Goal: Use online tool/utility: Utilize a website feature to perform a specific function

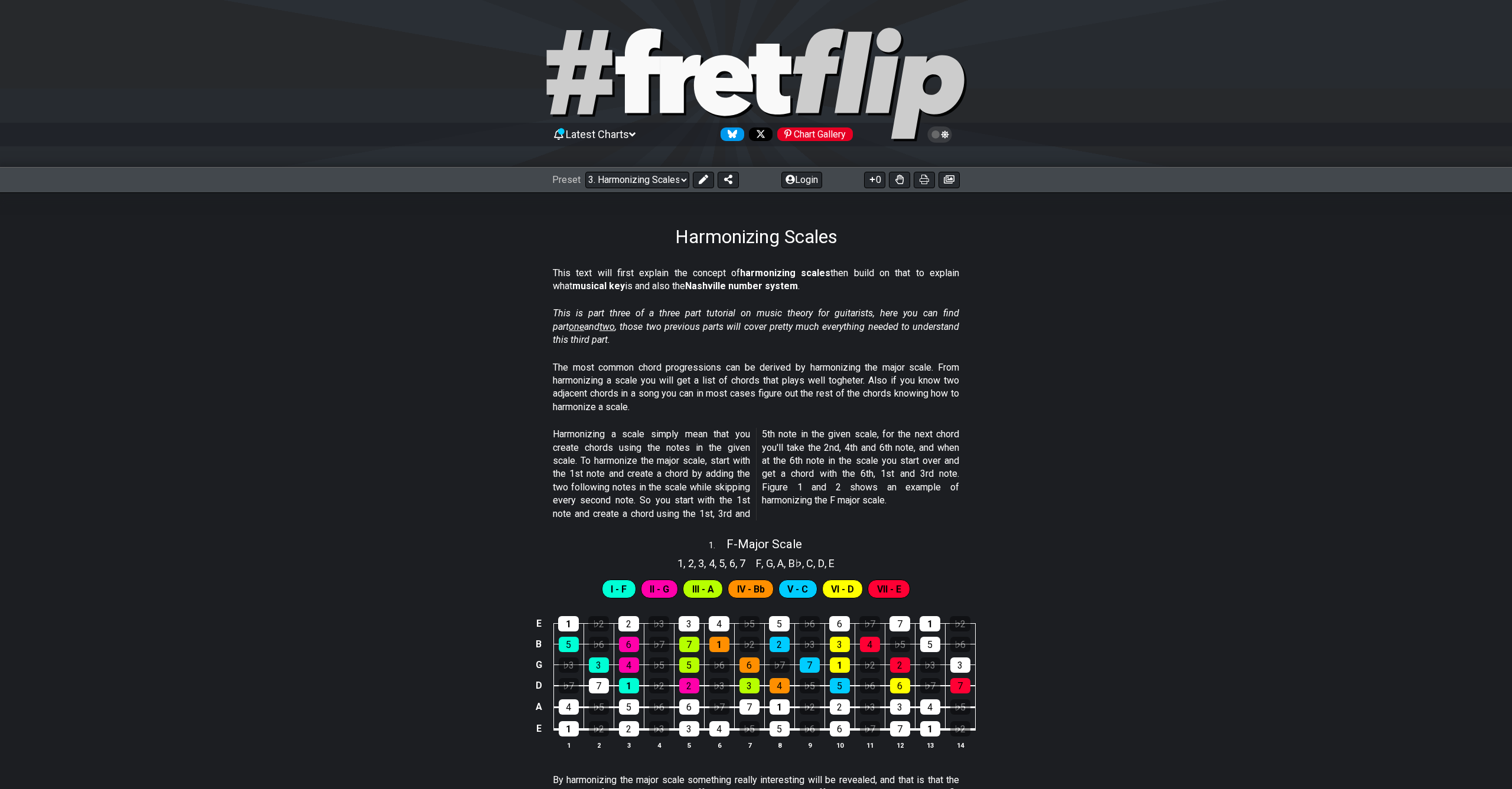
select select "/harmonizing-scales"
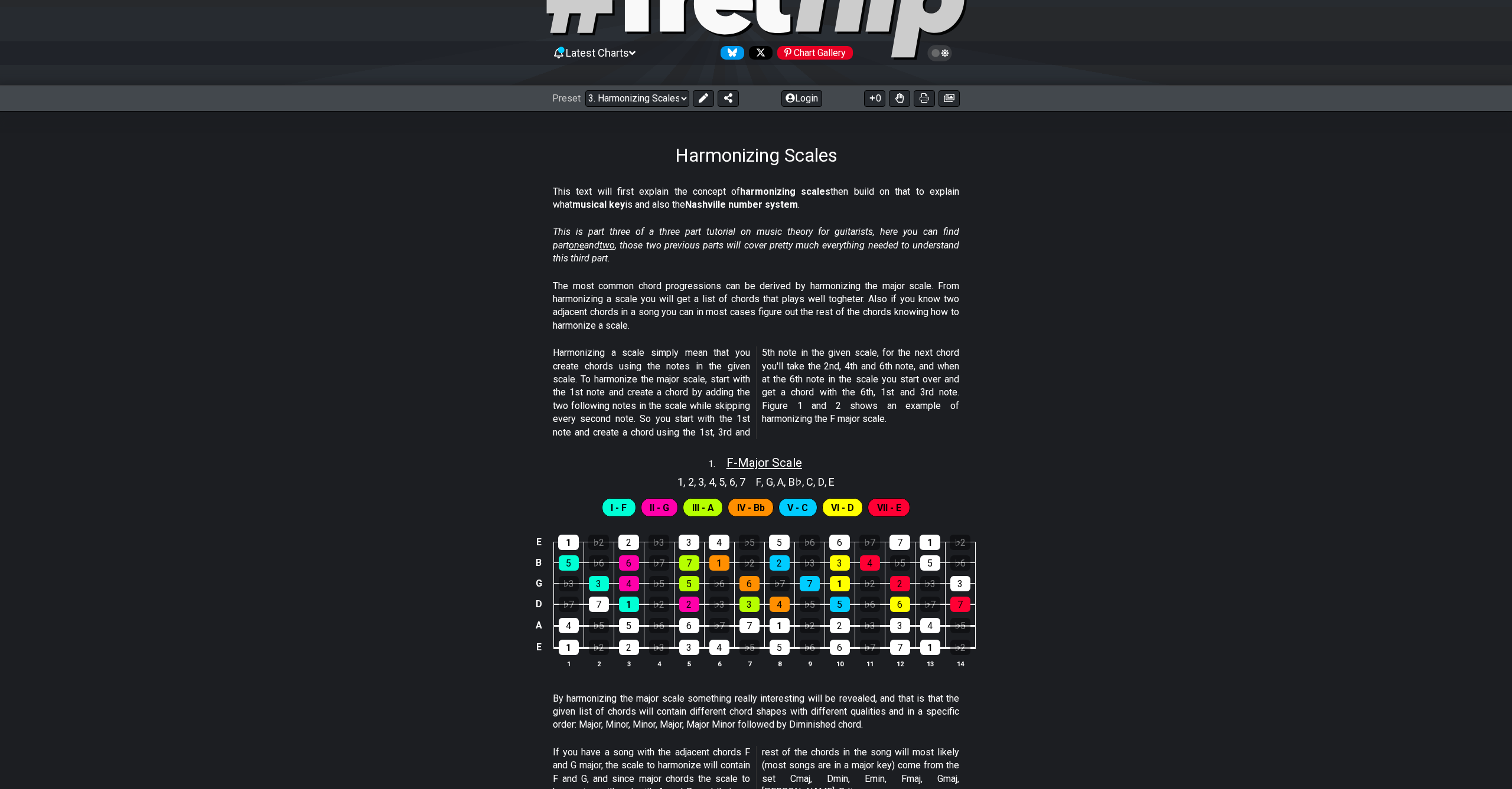
drag, startPoint x: 807, startPoint y: 461, endPoint x: 724, endPoint y: 457, distance: 83.1
click at [724, 457] on div "1 . F - Major Scale" at bounding box center [756, 460] width 1512 height 23
select select "F"
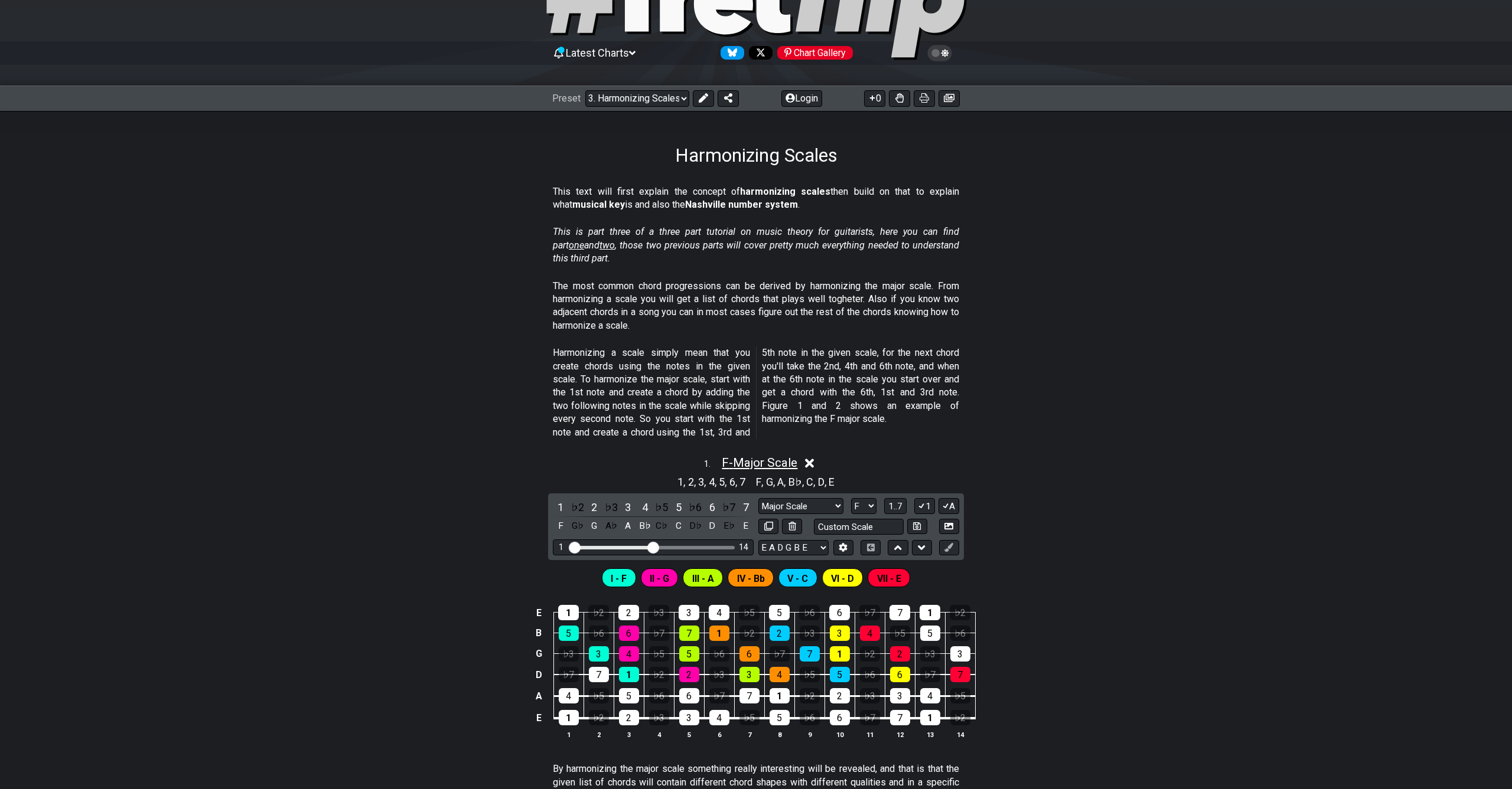
click at [727, 459] on span "F - Major Scale" at bounding box center [759, 463] width 75 height 14
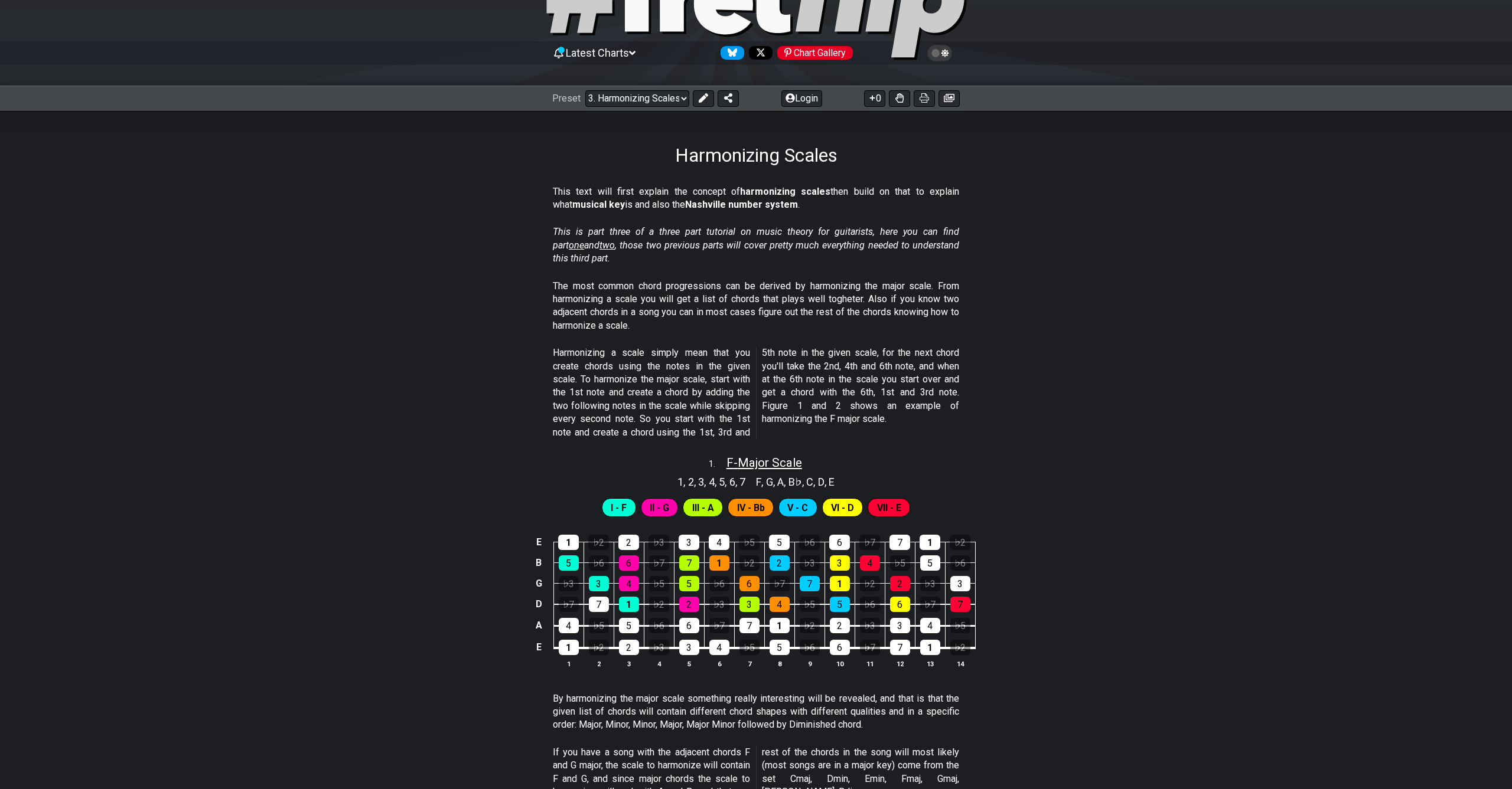
click at [728, 457] on span "F - Major Scale" at bounding box center [764, 463] width 75 height 14
select select "F"
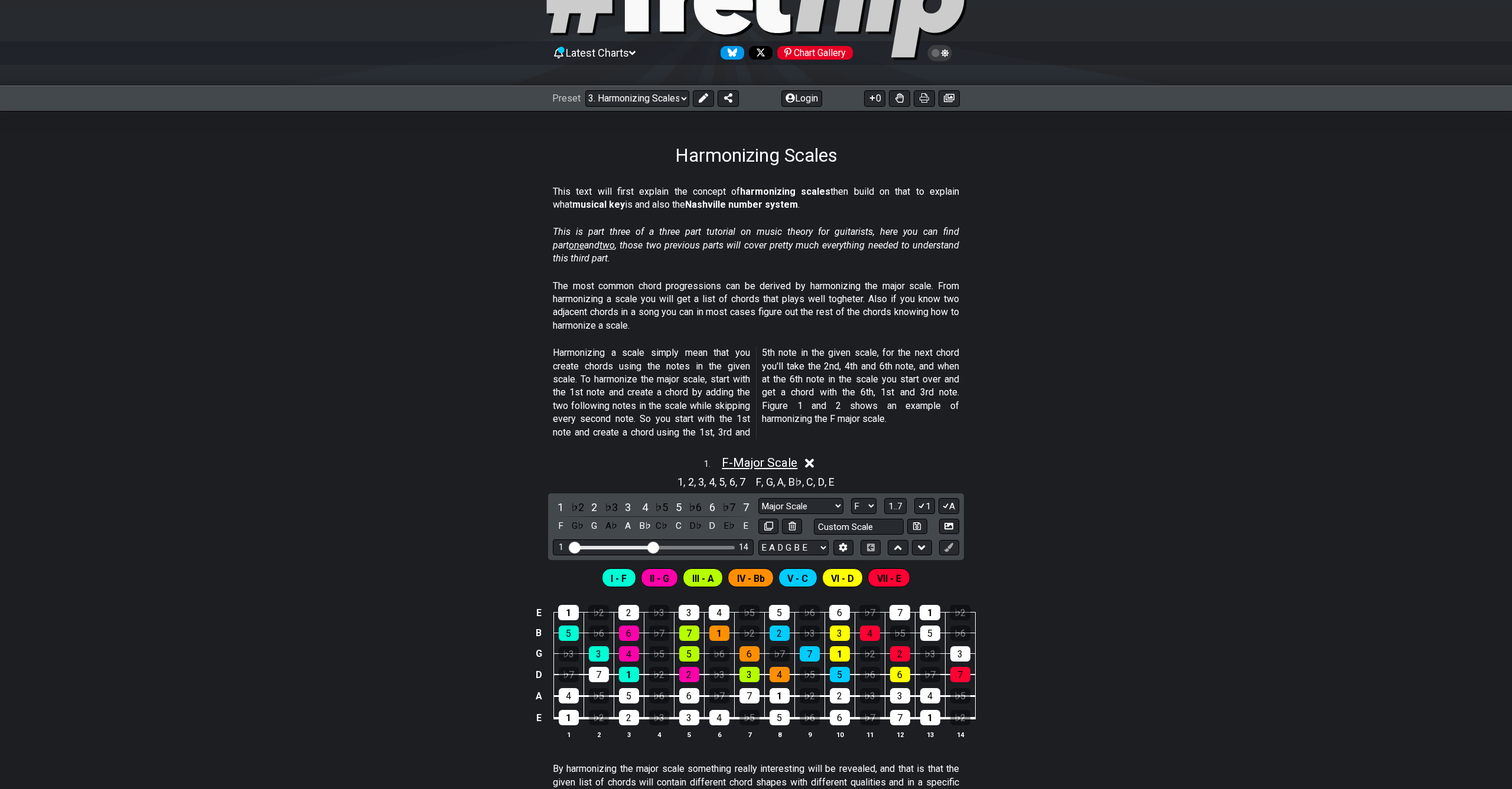
drag, startPoint x: 720, startPoint y: 459, endPoint x: 795, endPoint y: 459, distance: 75.0
click at [795, 459] on span "F - Major Scale" at bounding box center [759, 463] width 75 height 14
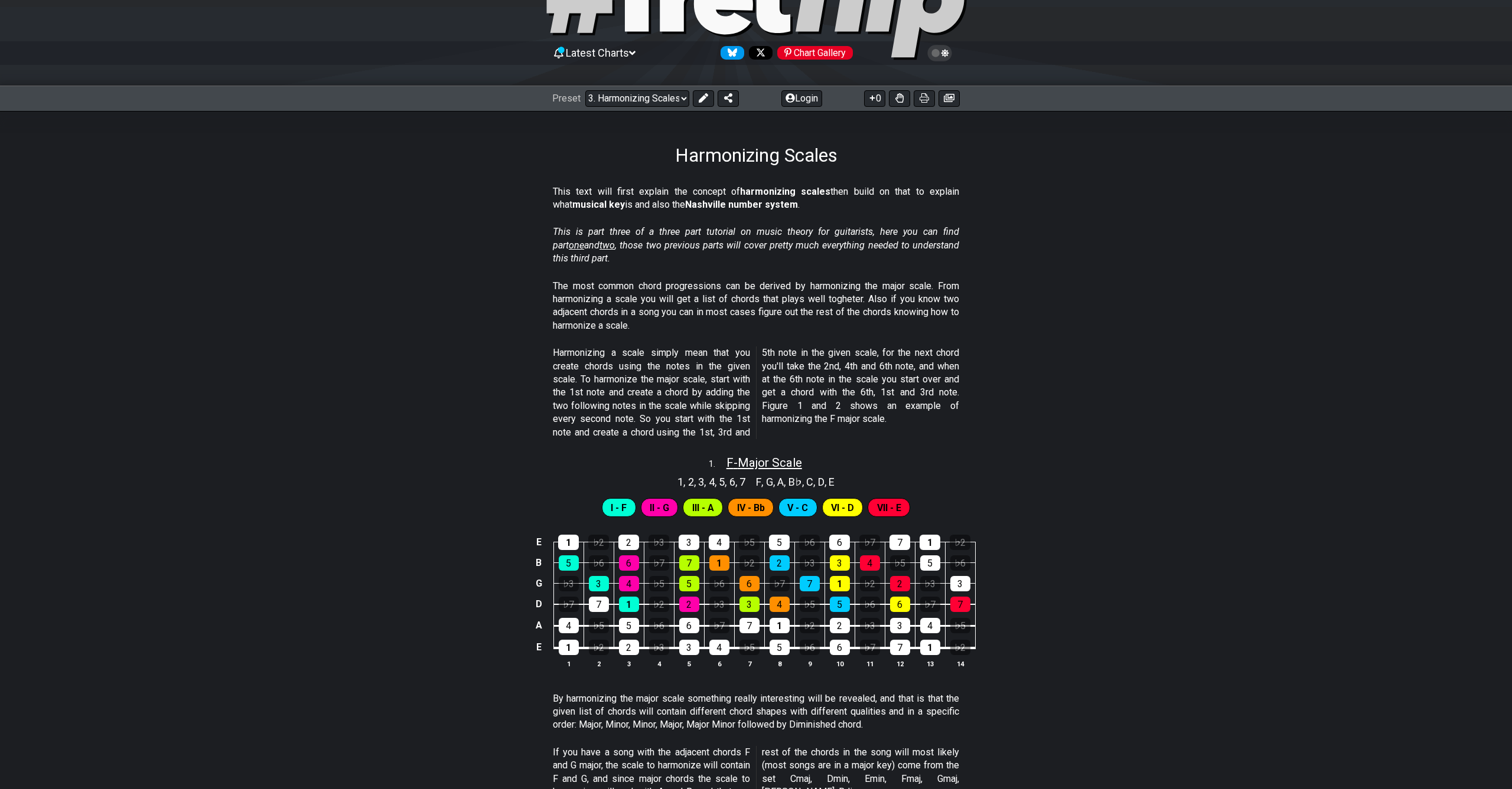
click at [795, 459] on span "F - Major Scale" at bounding box center [764, 463] width 75 height 14
select select "F"
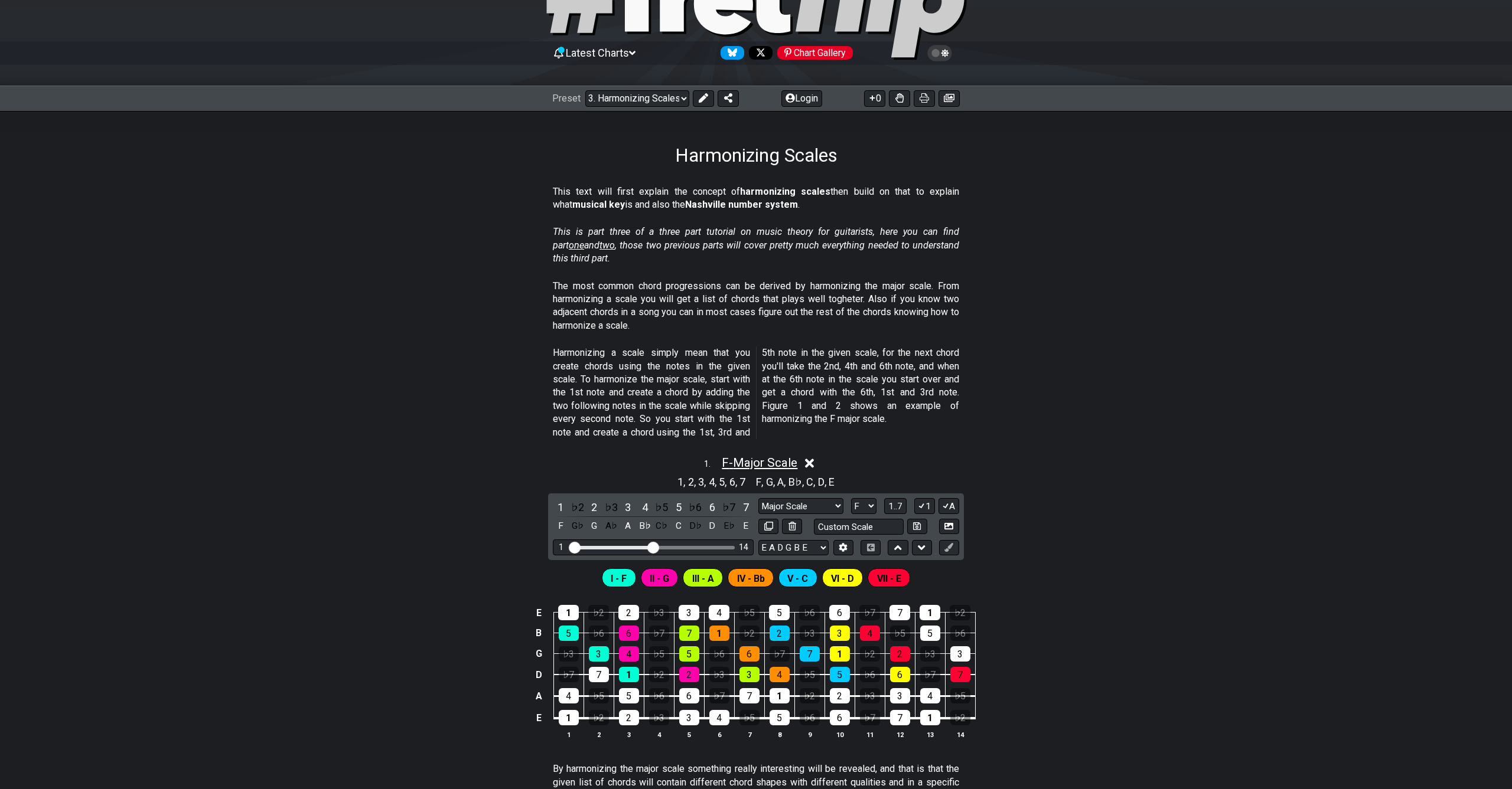
click at [795, 459] on span "F - Major Scale" at bounding box center [759, 463] width 75 height 14
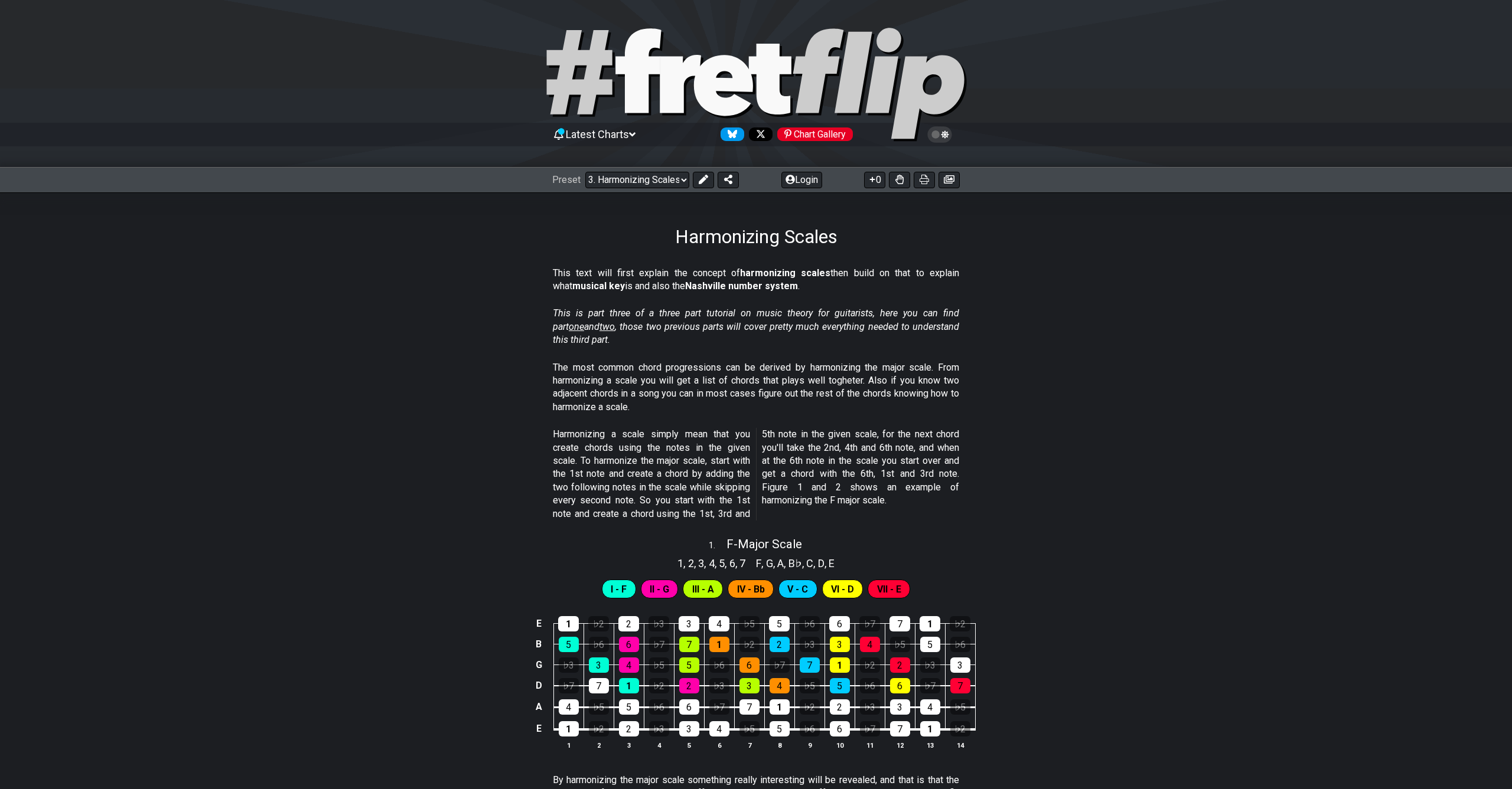
drag, startPoint x: 611, startPoint y: 181, endPoint x: 515, endPoint y: 179, distance: 96.0
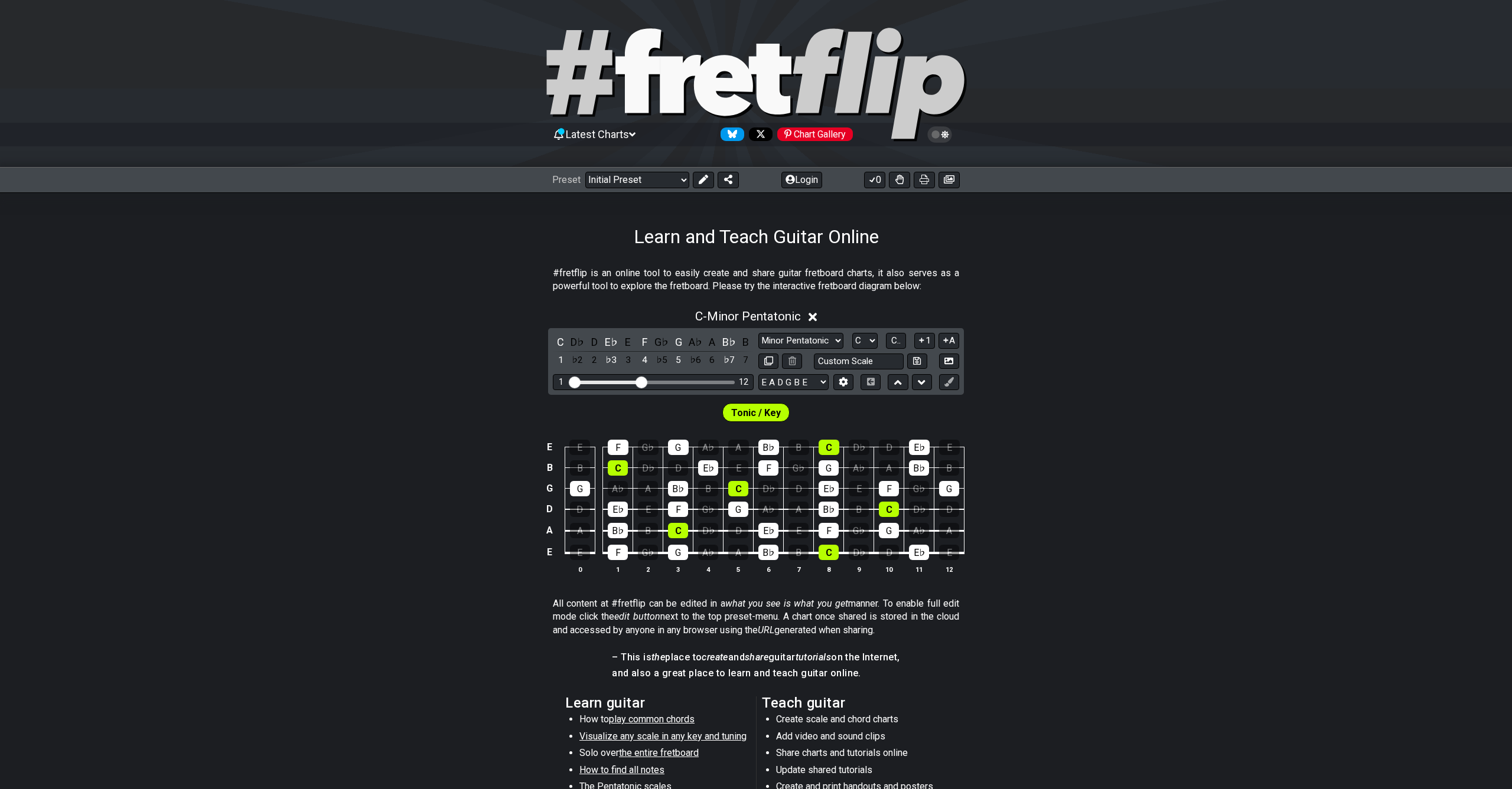
scroll to position [1, 0]
drag, startPoint x: 813, startPoint y: 319, endPoint x: 751, endPoint y: 278, distance: 74.3
click at [813, 318] on icon at bounding box center [812, 316] width 8 height 8
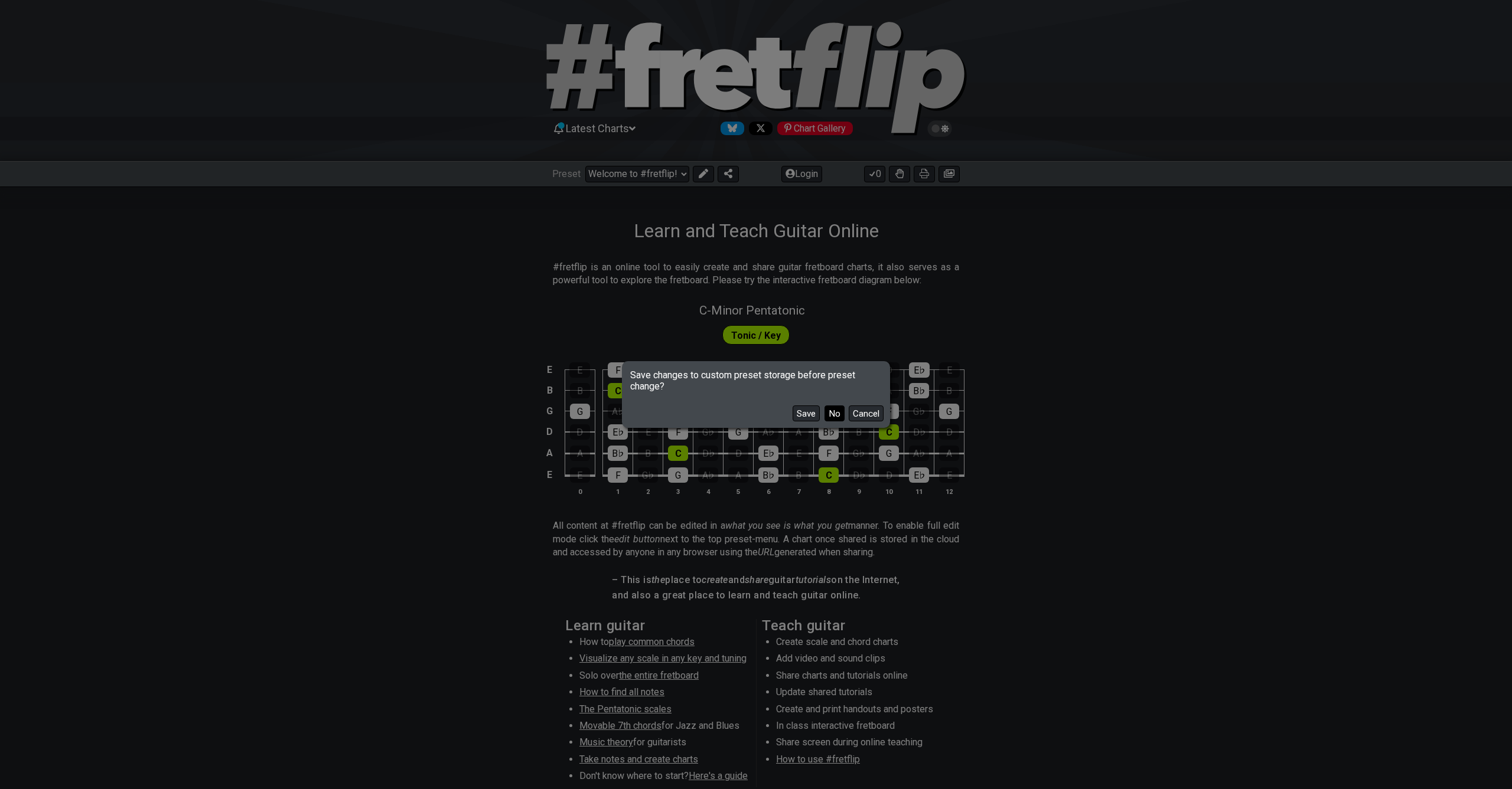
scroll to position [4, 0]
click at [831, 421] on button "No" at bounding box center [834, 413] width 20 height 16
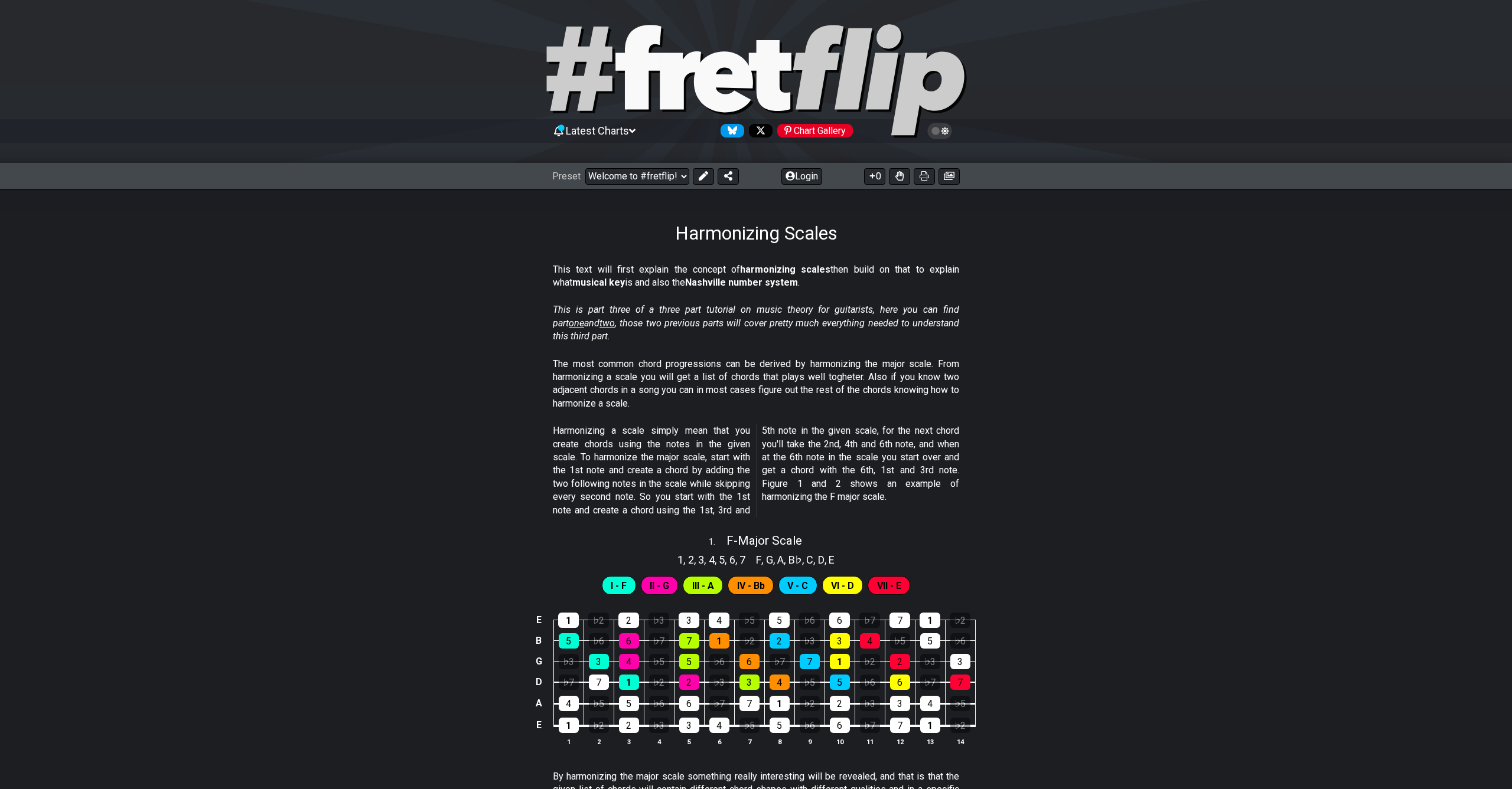
select select "/harmonizing-scales"
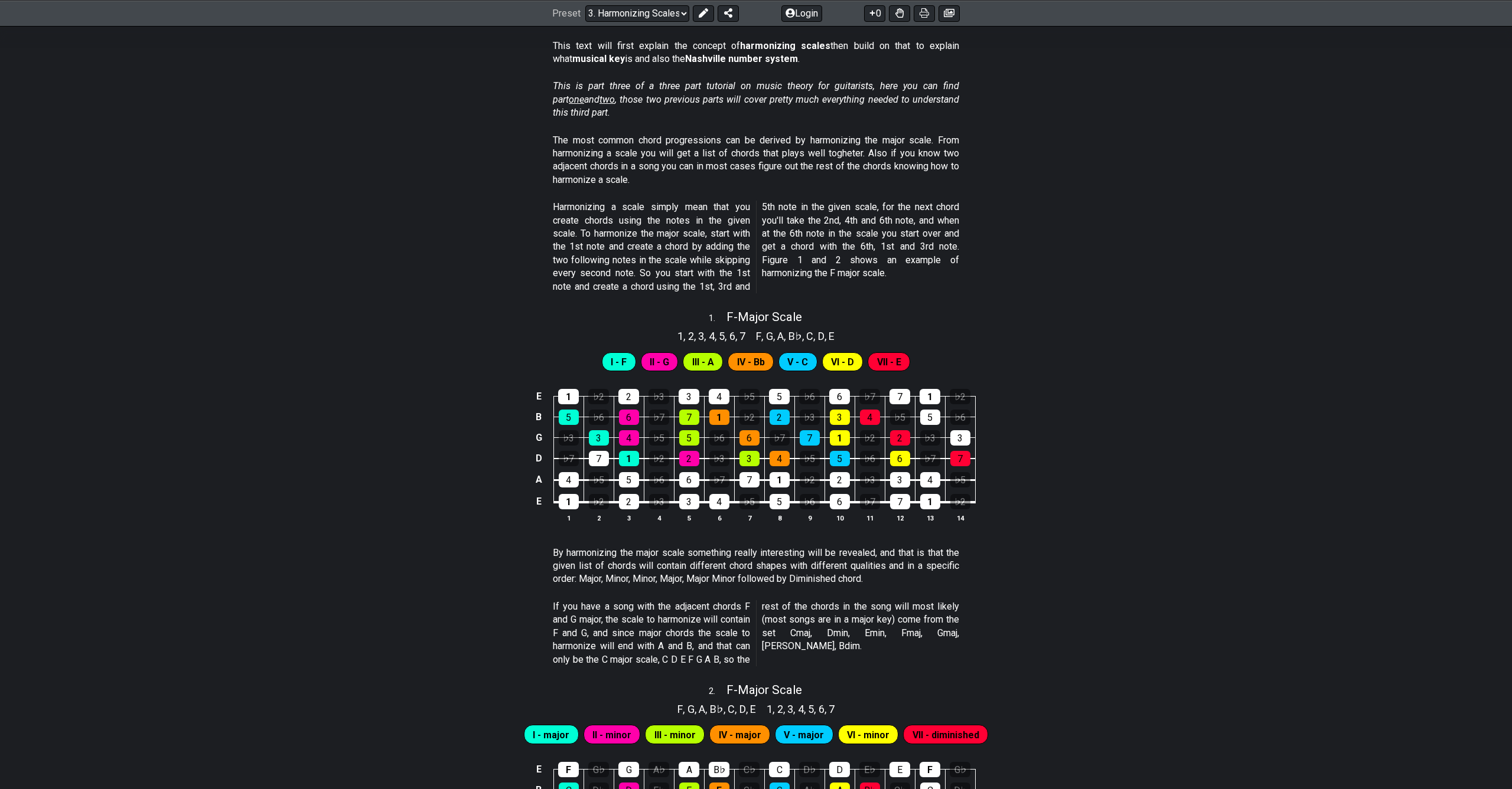
scroll to position [292, 0]
